Goal: Register for event/course

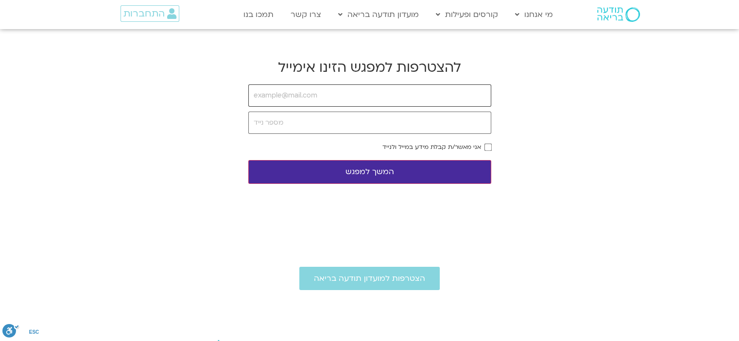
click at [332, 101] on input "email" at bounding box center [369, 96] width 243 height 22
type input "[EMAIL_ADDRESS][DOMAIN_NAME]"
click at [303, 122] on input "tel" at bounding box center [369, 123] width 243 height 22
type input "0544406805"
click at [371, 170] on button "המשך למפגש" at bounding box center [369, 172] width 243 height 24
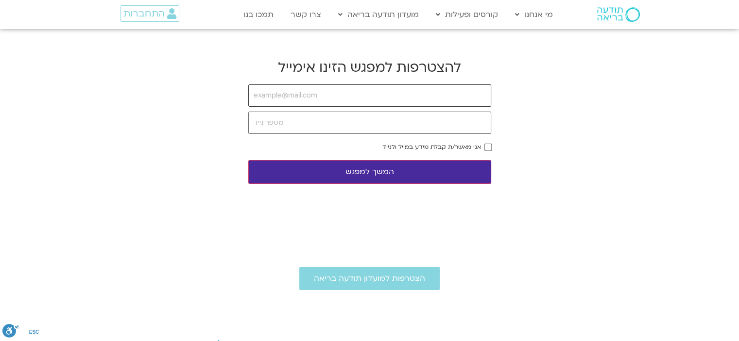
click at [363, 102] on input "email" at bounding box center [369, 96] width 243 height 22
type input "[EMAIL_ADDRESS][DOMAIN_NAME]"
click at [345, 126] on input "tel" at bounding box center [369, 123] width 243 height 22
type input "0544406805"
click at [361, 170] on button "המשך למפגש" at bounding box center [369, 172] width 243 height 24
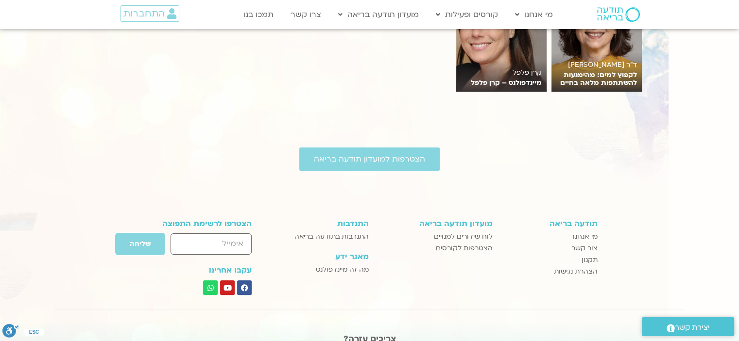
scroll to position [3886, 0]
